Goal: Task Accomplishment & Management: Complete application form

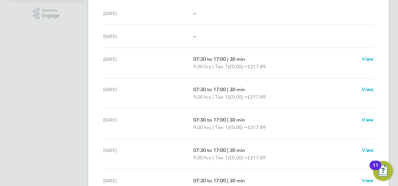
scroll to position [197, 0]
click at [172, 142] on div "[DATE] 07:30 to 17:00 | 30 min 9.00 hrs | Tier 1 (£0.00) = £217.89 View" at bounding box center [238, 154] width 270 height 30
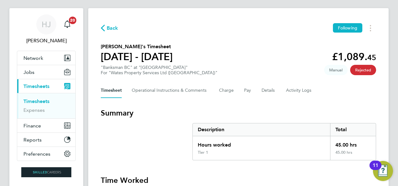
scroll to position [0, 0]
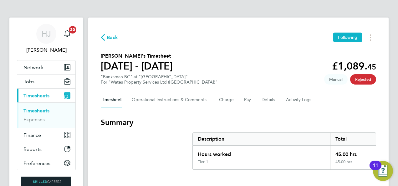
click at [108, 38] on span "Back" at bounding box center [113, 38] width 12 height 8
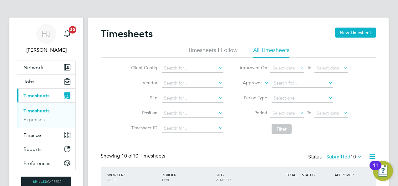
click at [173, 68] on input at bounding box center [193, 68] width 62 height 9
click at [133, 91] on li "Site" at bounding box center [176, 98] width 110 height 15
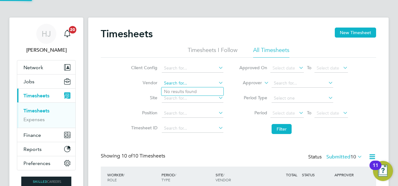
click at [172, 84] on input at bounding box center [193, 83] width 62 height 9
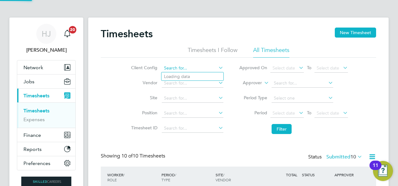
click at [190, 67] on input at bounding box center [193, 68] width 62 height 9
type input "m"
click at [136, 96] on label "Site" at bounding box center [143, 98] width 28 height 6
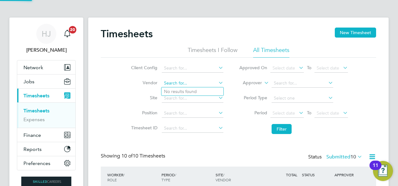
click at [183, 81] on input at bounding box center [193, 83] width 62 height 9
click at [132, 86] on li "Vendor" at bounding box center [176, 83] width 110 height 15
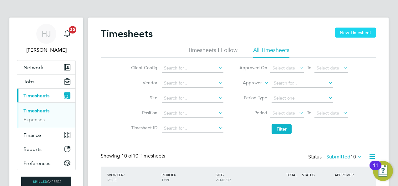
click at [347, 33] on button "New Timesheet" at bounding box center [354, 33] width 41 height 10
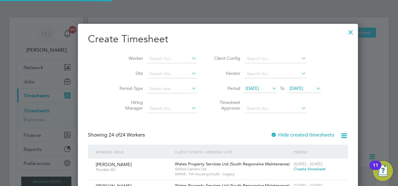
scroll to position [976, 242]
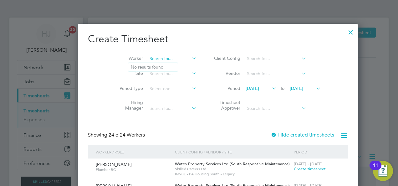
click at [147, 57] on input at bounding box center [171, 58] width 49 height 9
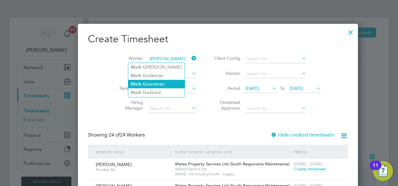
click at [166, 84] on li "[PERSON_NAME]" at bounding box center [156, 84] width 56 height 8
type input "[PERSON_NAME]"
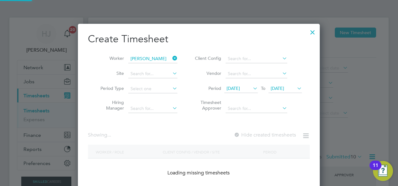
scroll to position [176, 242]
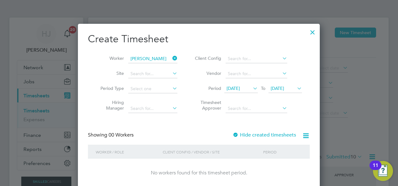
click at [111, 109] on label "Hiring Manager" at bounding box center [110, 104] width 28 height 11
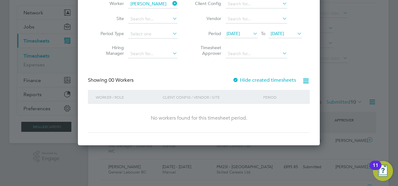
scroll to position [63, 0]
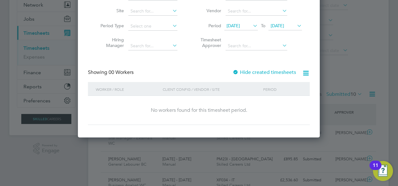
click at [231, 99] on div "No workers found for this timesheet period." at bounding box center [198, 110] width 209 height 29
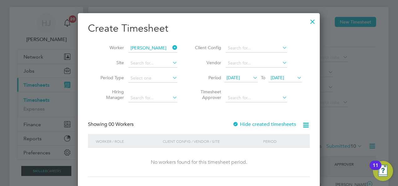
scroll to position [0, 0]
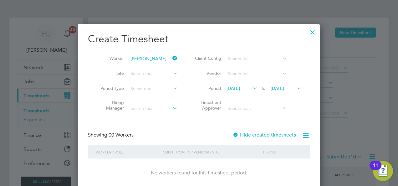
click at [251, 88] on icon at bounding box center [251, 88] width 0 height 9
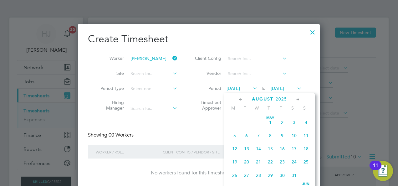
scroll to position [214, 0]
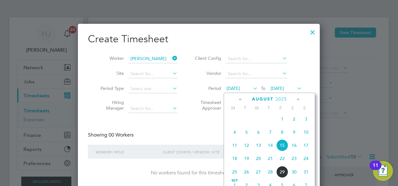
click at [234, 173] on span "25" at bounding box center [234, 172] width 12 height 12
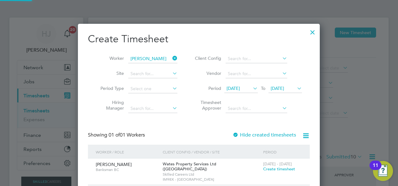
scroll to position [168, 242]
click at [284, 89] on span "[DATE]" at bounding box center [276, 88] width 13 height 6
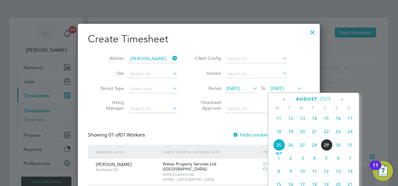
click at [352, 149] on span "31" at bounding box center [350, 145] width 12 height 12
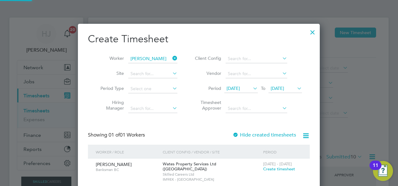
scroll to position [189, 242]
click at [208, 124] on div "Create Timesheet Worker [PERSON_NAME] Site Period Type Hiring Manager Client Co…" at bounding box center [199, 122] width 222 height 179
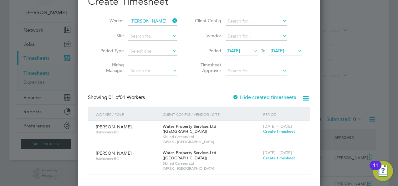
scroll to position [50, 0]
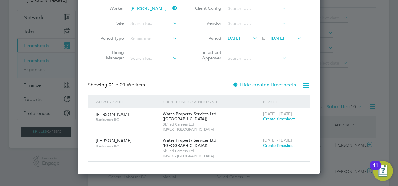
click at [282, 120] on span "Create timesheet" at bounding box center [279, 118] width 32 height 5
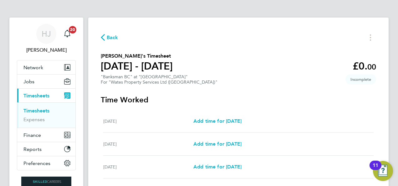
click at [247, 81] on section "[PERSON_NAME]'s Timesheet [DATE] - [DATE] £0. 00 "Banksman BC" at "[GEOGRAPHIC_…" at bounding box center [238, 68] width 275 height 33
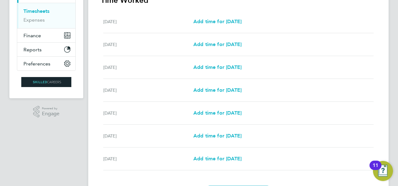
scroll to position [113, 0]
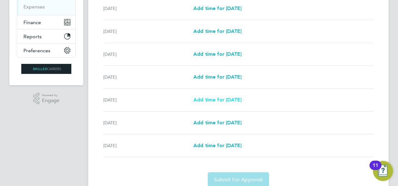
click at [230, 97] on span "Add time for [DATE]" at bounding box center [217, 100] width 48 height 6
select select "30"
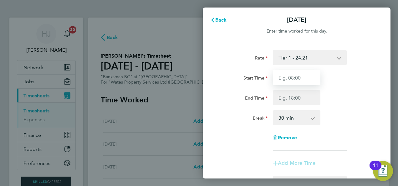
click at [288, 73] on input "Start Time" at bounding box center [297, 77] width 48 height 15
type input "07:30"
click at [231, 116] on div "Break" at bounding box center [244, 116] width 48 height 13
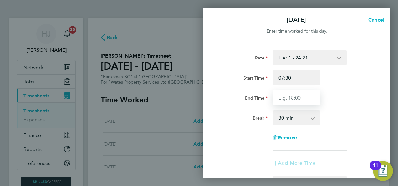
click at [282, 97] on input "End Time" at bounding box center [297, 97] width 48 height 15
type input "17:00"
click at [225, 155] on app-timesheet-line-form-group "Rate Tier 1 - 24.21 Start Time 07:30 End Time 17:00 Break 0 min 15 min 30 min 4…" at bounding box center [296, 110] width 153 height 120
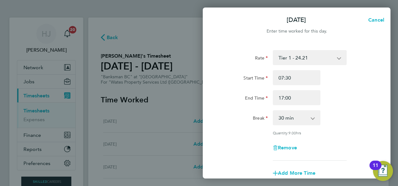
click at [379, 99] on div "Rate Tier 1 - 24.21 Start Time 07:30 End Time 17:00 Break 0 min 15 min 30 min 4…" at bounding box center [297, 139] width 188 height 193
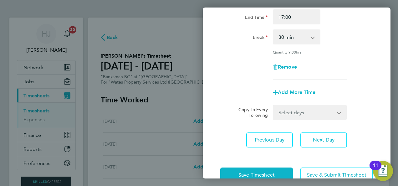
scroll to position [97, 0]
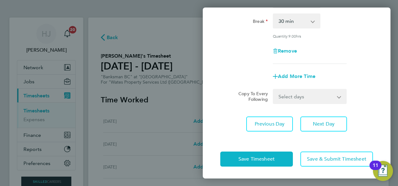
click at [365, 93] on div "Copy To Every Following Select days Day [DATE] [DATE]" at bounding box center [297, 96] width 158 height 15
click at [337, 116] on button "Next Day" at bounding box center [323, 123] width 47 height 15
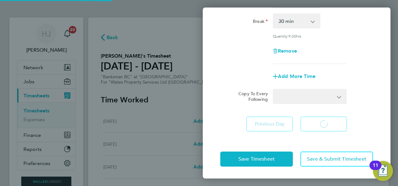
select select "30"
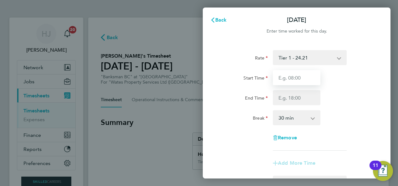
click at [280, 75] on input "Start Time" at bounding box center [297, 77] width 48 height 15
type input "07:30"
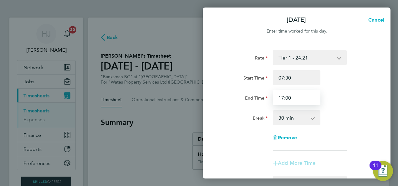
type input "17:00"
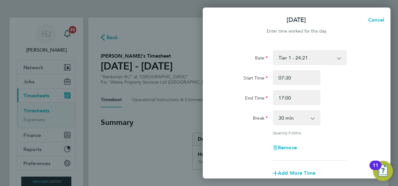
click at [258, 101] on label "End Time" at bounding box center [256, 99] width 23 height 8
click at [273, 101] on input "End Time" at bounding box center [297, 97] width 48 height 15
click at [391, 100] on div "[DATE] Cancel Enter time worked for this day. Rate Tier 1 - 24.21 Start Time 07…" at bounding box center [199, 93] width 398 height 186
click at [358, 106] on div "Rate Tier 1 - 24.21 Start Time 07:30 End Time 17:00 Break 0 min 15 min 30 min 4…" at bounding box center [296, 105] width 153 height 110
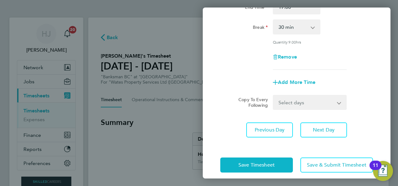
scroll to position [97, 0]
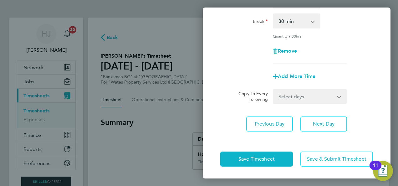
click at [312, 96] on select "Select days [DATE]" at bounding box center [306, 96] width 66 height 14
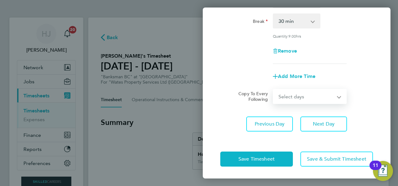
select select "FRI"
click at [273, 89] on select "Select days [DATE]" at bounding box center [306, 96] width 66 height 14
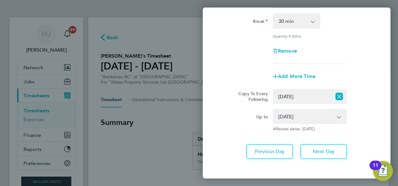
click at [350, 111] on div "Up to [DATE] Affected dates: [DATE]" at bounding box center [297, 120] width 158 height 23
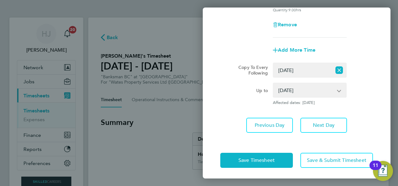
scroll to position [124, 0]
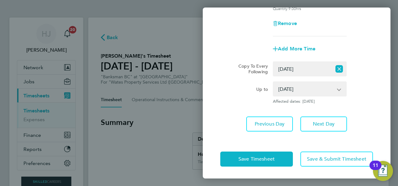
click at [353, 109] on div "Rate Tier 1 - 24.21 Start Time 07:30 End Time 17:00 Break 0 min 15 min 30 min 4…" at bounding box center [297, 28] width 188 height 220
click at [328, 122] on span "Next Day" at bounding box center [324, 124] width 22 height 6
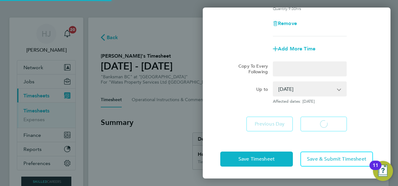
select select "30"
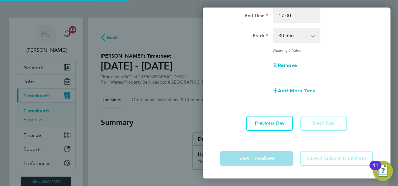
scroll to position [82, 0]
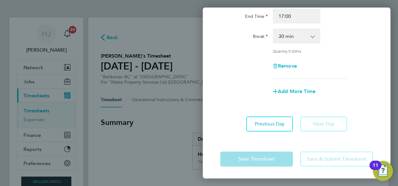
click at [215, 61] on div "Rate Tier 1 - 24.21 Start Time 07:30 End Time 17:00 Break 0 min 15 min 30 min 4…" at bounding box center [297, 50] width 188 height 178
click at [259, 123] on span "Previous Day" at bounding box center [269, 124] width 30 height 6
select select "30"
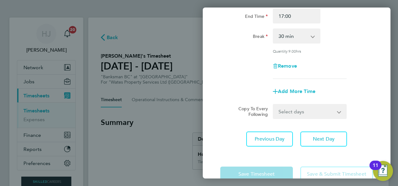
click at [359, 102] on form "Rate Tier 1 - 24.21 Start Time 07:30 End Time 17:00 Break 0 min 15 min 30 min 4…" at bounding box center [296, 43] width 153 height 150
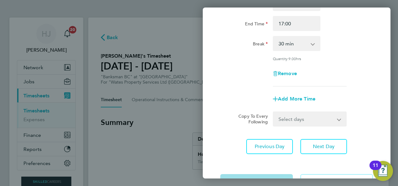
scroll to position [97, 0]
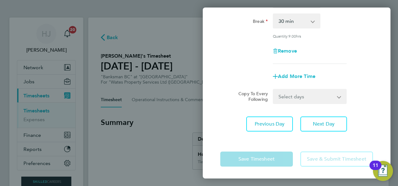
click at [321, 161] on app-form-button "Save & Submit Timesheet" at bounding box center [334, 158] width 76 height 15
drag, startPoint x: 321, startPoint y: 161, endPoint x: 277, endPoint y: 141, distance: 47.8
click at [277, 141] on div "Save Timesheet Save & Submit Timesheet" at bounding box center [297, 159] width 188 height 40
click at [249, 156] on app-form-button "Save Timesheet" at bounding box center [258, 158] width 76 height 15
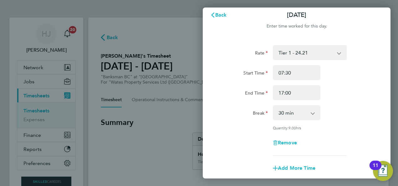
scroll to position [0, 0]
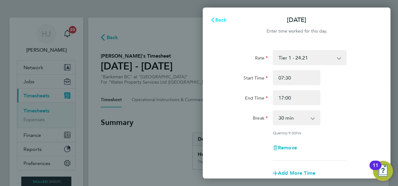
click at [213, 19] on icon "button" at bounding box center [212, 20] width 3 height 5
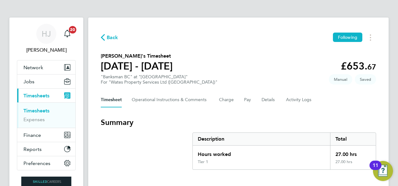
click at [280, 125] on h3 "Summary" at bounding box center [238, 122] width 275 height 10
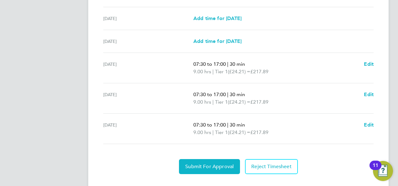
scroll to position [250, 0]
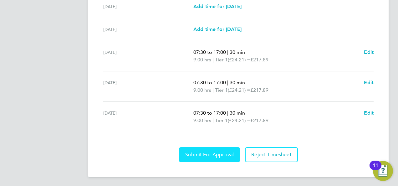
click at [213, 152] on span "Submit For Approval" at bounding box center [209, 154] width 48 height 6
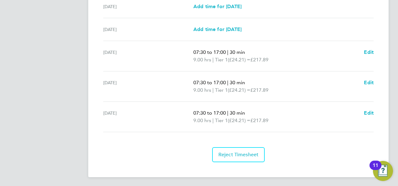
click at [204, 152] on div "Reject Timesheet" at bounding box center [238, 154] width 275 height 15
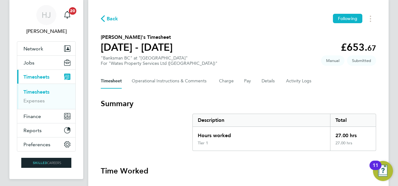
scroll to position [0, 0]
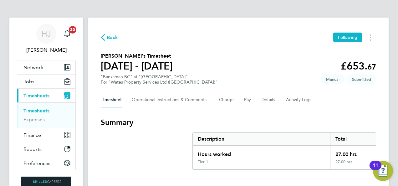
click at [44, 111] on link "Timesheets" at bounding box center [36, 111] width 26 height 6
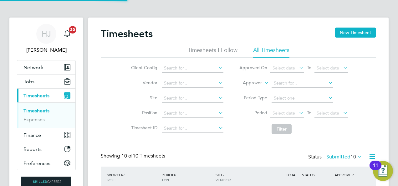
scroll to position [16, 54]
click at [189, 41] on div "Timesheets New Timesheet" at bounding box center [238, 37] width 275 height 19
click at [44, 64] on button "Network" at bounding box center [46, 67] width 58 height 14
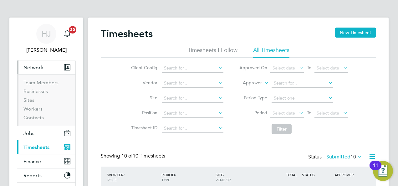
click at [44, 64] on button "Network" at bounding box center [46, 67] width 58 height 14
